Goal: Entertainment & Leisure: Consume media (video, audio)

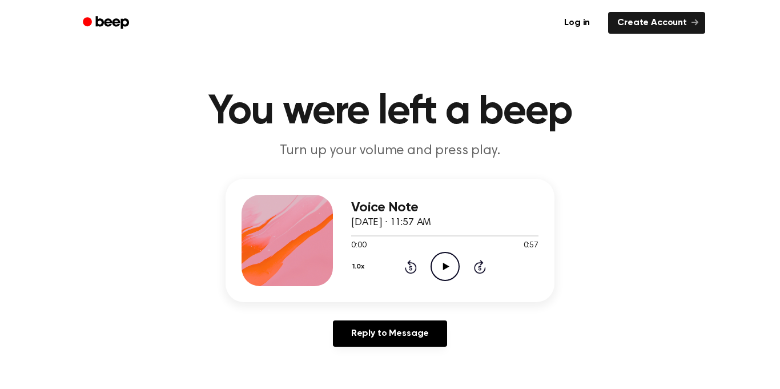
click at [443, 264] on icon at bounding box center [445, 266] width 6 height 7
click at [410, 270] on icon at bounding box center [410, 267] width 3 height 5
click at [410, 268] on icon at bounding box center [410, 267] width 3 height 5
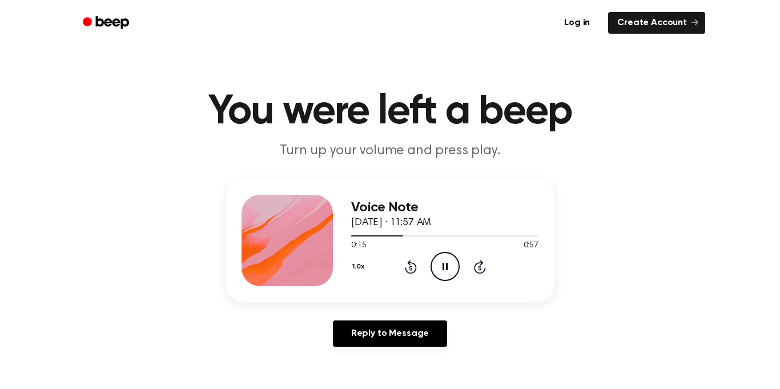
click at [447, 276] on icon "Pause Audio" at bounding box center [444, 266] width 29 height 29
